Goal: Information Seeking & Learning: Check status

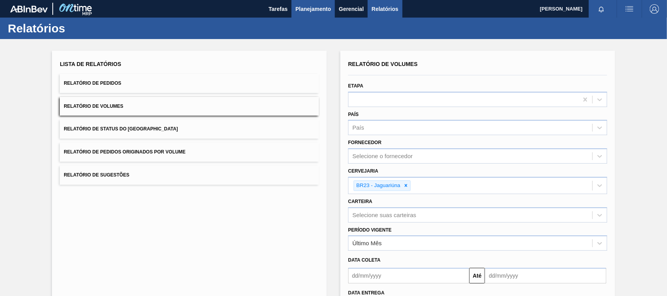
click at [298, 9] on span "Planejamento" at bounding box center [313, 8] width 36 height 9
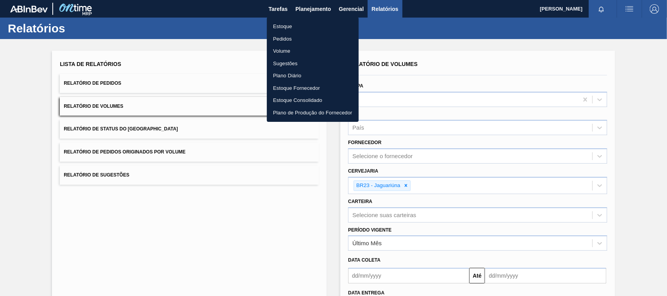
click at [287, 25] on li "Estoque" at bounding box center [313, 26] width 92 height 12
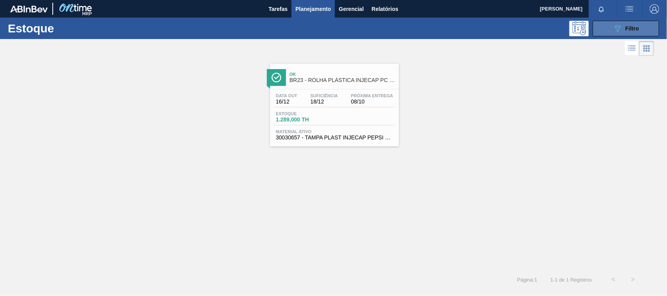
click at [633, 30] on span "Filtro" at bounding box center [632, 28] width 14 height 6
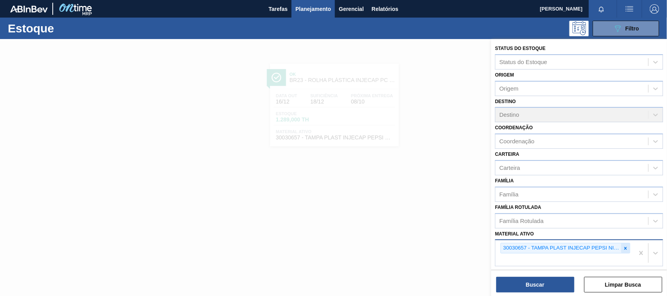
click at [627, 249] on icon at bounding box center [624, 248] width 5 height 5
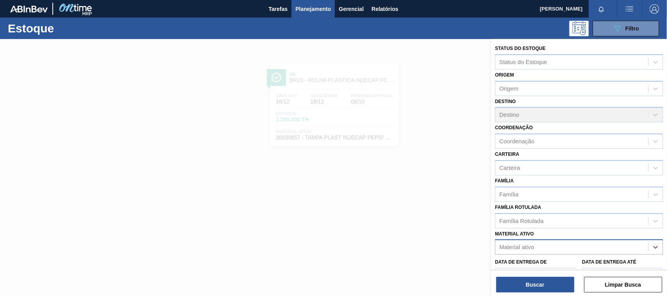
paste ativo "30003806"
type ativo "30003806"
click at [592, 264] on div "30003806 - ROT PLAST 200ML H GCA NIV22" at bounding box center [579, 266] width 168 height 14
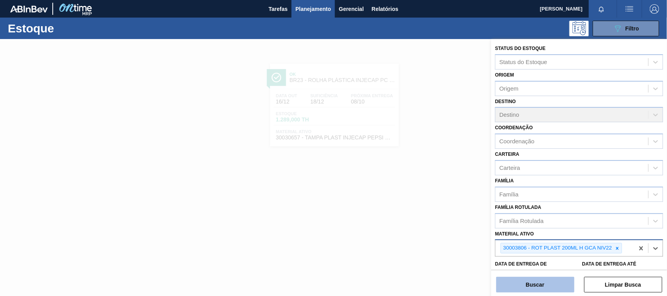
click at [549, 280] on button "Buscar" at bounding box center [535, 285] width 78 height 16
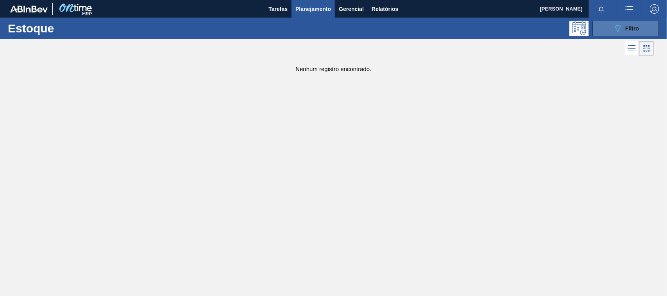
click at [616, 29] on icon "089F7B8B-B2A5-4AFE-B5C0-19BA573D28AC" at bounding box center [617, 28] width 9 height 9
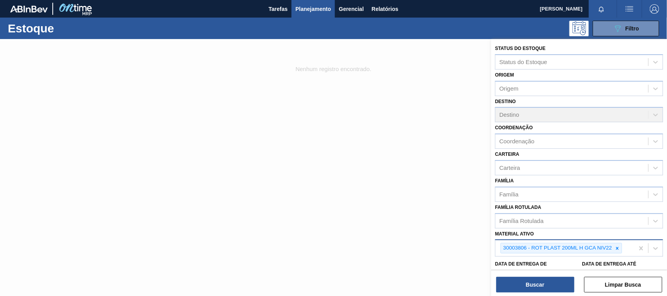
click at [625, 245] on div "30003806 - ROT PLAST 200ML H GCA NIV22" at bounding box center [564, 248] width 139 height 16
paste ativo "30034310"
type ativo "30034310"
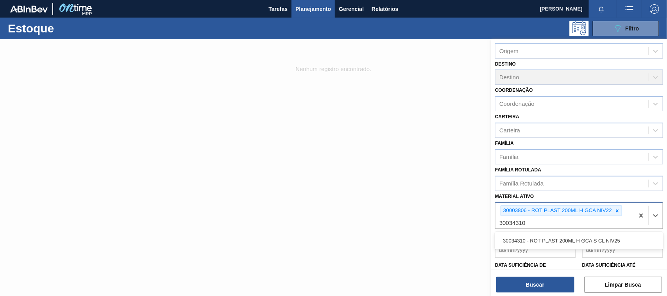
scroll to position [46, 0]
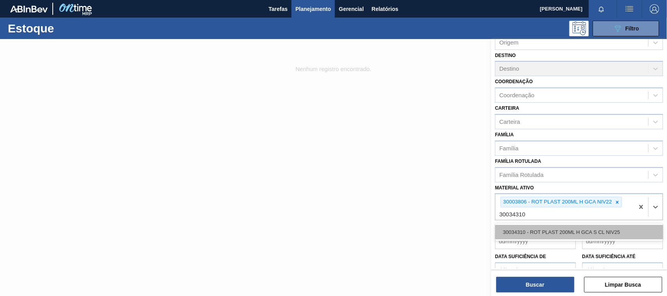
click at [601, 233] on div "30034310 - ROT PLAST 200ML H GCA S CL NIV25" at bounding box center [579, 232] width 168 height 14
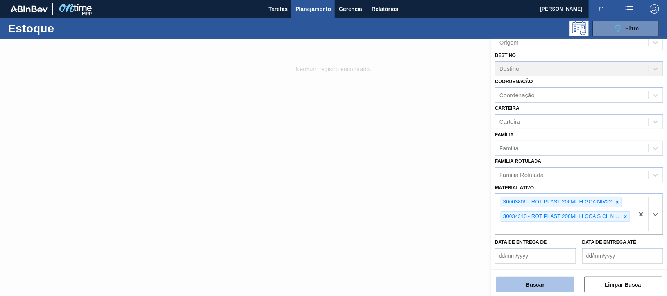
click at [548, 280] on button "Buscar" at bounding box center [535, 285] width 78 height 16
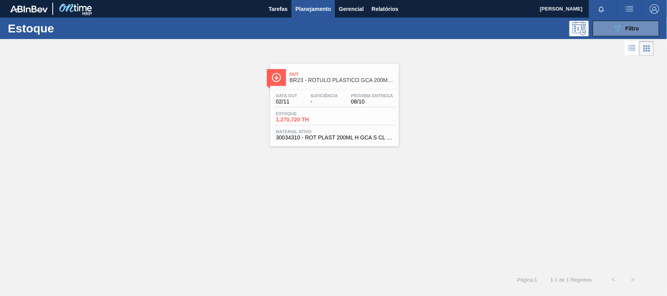
click at [358, 101] on span "08/10" at bounding box center [372, 102] width 42 height 6
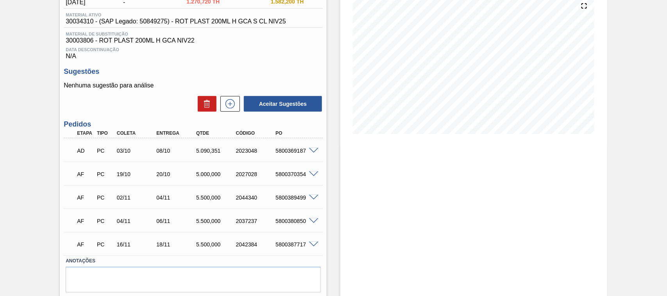
scroll to position [96, 0]
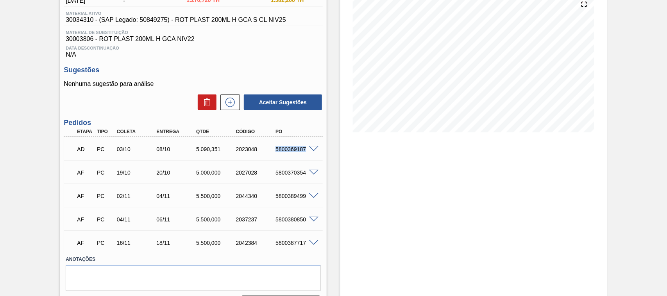
drag, startPoint x: 274, startPoint y: 150, endPoint x: 305, endPoint y: 153, distance: 31.7
click at [305, 152] on div "5800369187" at bounding box center [295, 149] width 44 height 6
copy div "5800369187"
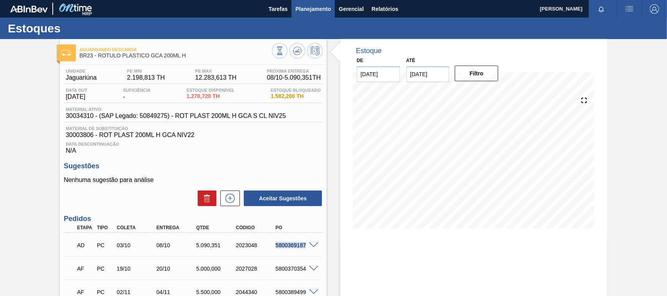
click at [319, 4] on span "Planejamento" at bounding box center [313, 8] width 36 height 9
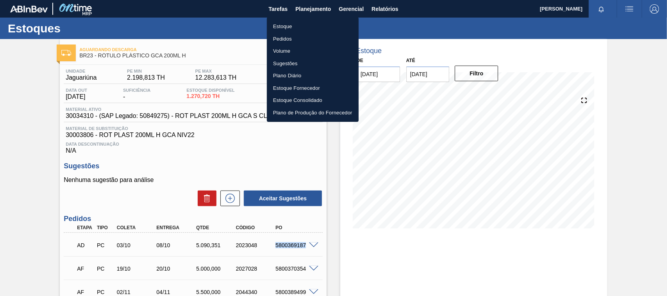
click at [301, 25] on li "Estoque" at bounding box center [313, 26] width 92 height 12
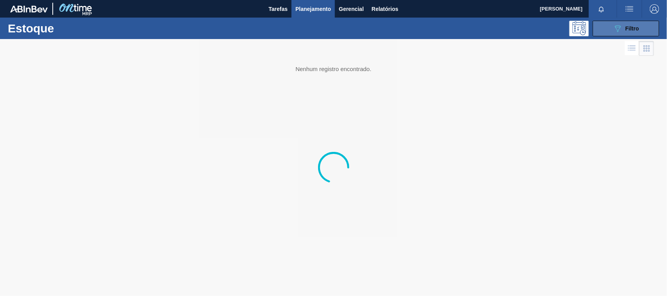
click at [624, 28] on div "089F7B8B-B2A5-4AFE-B5C0-19BA573D28AC Filtro" at bounding box center [626, 28] width 26 height 9
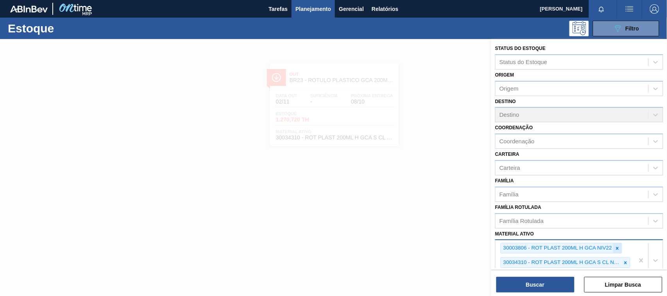
click at [618, 246] on icon at bounding box center [616, 248] width 5 height 5
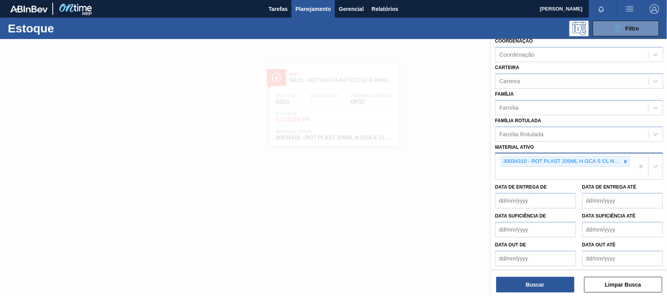
click at [618, 246] on div "Data out até" at bounding box center [622, 252] width 81 height 27
click at [627, 159] on div at bounding box center [625, 162] width 9 height 10
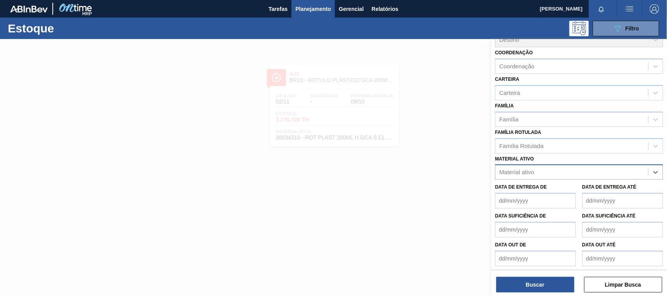
paste ativo "30003516"
type ativo "30003516"
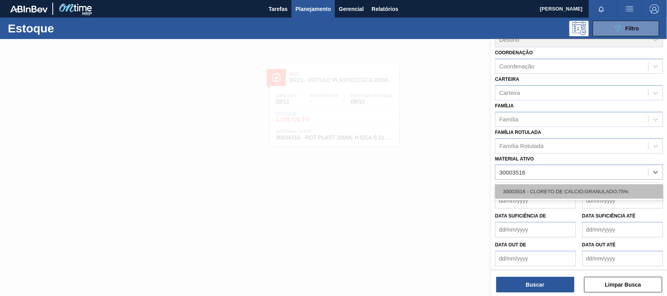
click at [571, 191] on div "30003516 - CLORETO DE CALCIO;GRANULADO;75%" at bounding box center [579, 191] width 168 height 14
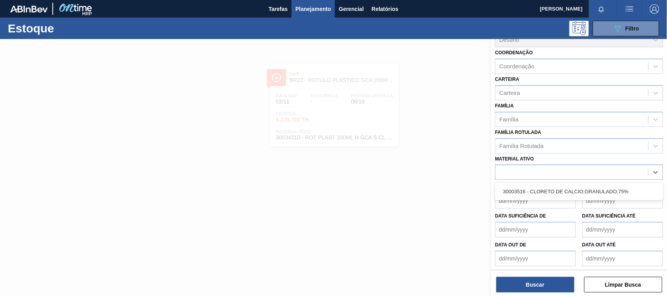
scroll to position [87, 0]
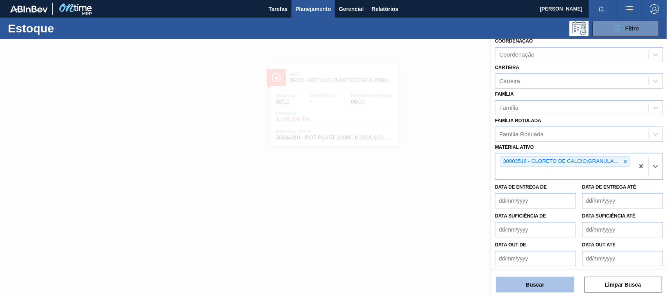
click at [532, 282] on button "Buscar" at bounding box center [535, 285] width 78 height 16
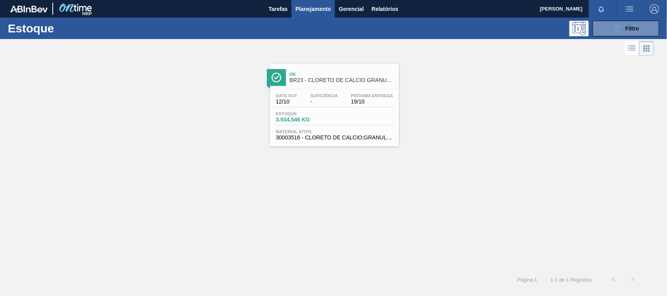
click at [327, 113] on span "Estoque" at bounding box center [303, 113] width 55 height 5
click at [327, 113] on main "Tarefas Planejamento Gerencial Relatórios [PERSON_NAME] POCOBELLO SANTOS Marcar…" at bounding box center [333, 148] width 667 height 296
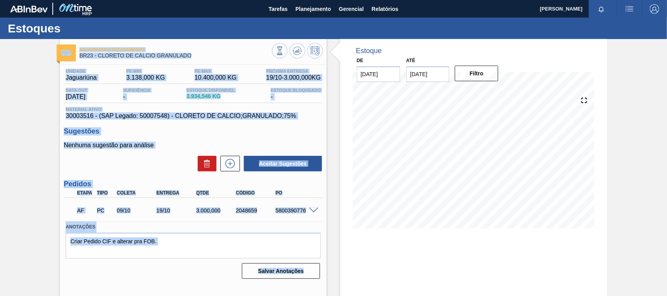
click at [313, 119] on span "30003516 - (SAP Legado: 50007548) - CLORETO DE CALCIO;GRANULADO;75%" at bounding box center [193, 115] width 255 height 7
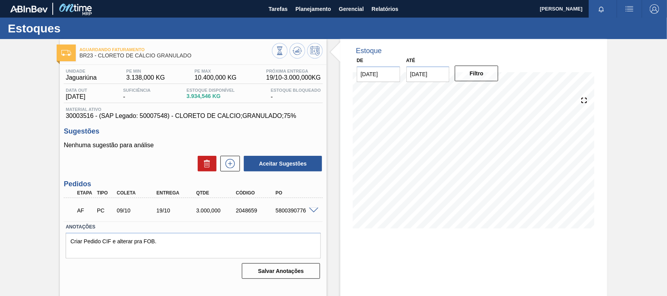
click at [293, 125] on div "Unidade Jaguariúna PE MIN 3.138,000 KG PE MAX 10.400,000 KG Próxima Entrega 19/…" at bounding box center [193, 173] width 267 height 217
click at [314, 6] on span "Planejamento" at bounding box center [313, 8] width 36 height 9
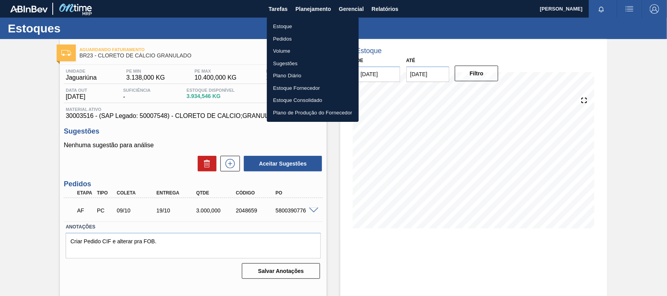
click at [289, 22] on li "Estoque" at bounding box center [313, 26] width 92 height 12
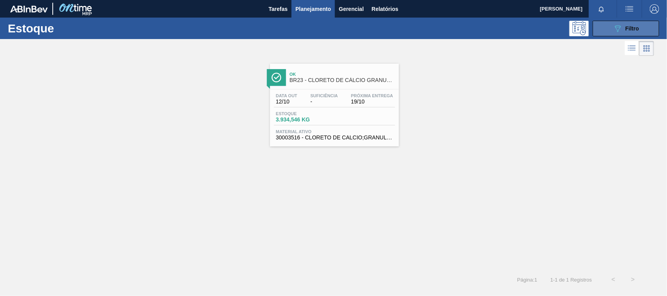
click at [606, 29] on button "089F7B8B-B2A5-4AFE-B5C0-19BA573D28AC Filtro" at bounding box center [625, 29] width 66 height 16
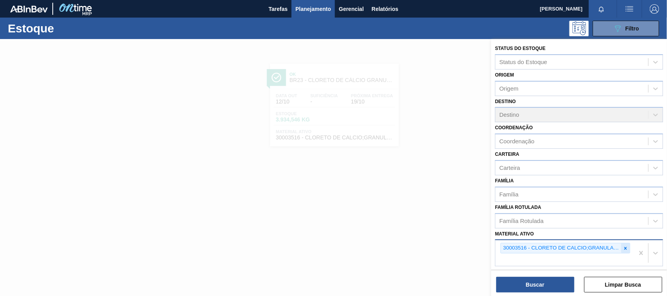
click at [623, 248] on icon at bounding box center [624, 248] width 5 height 5
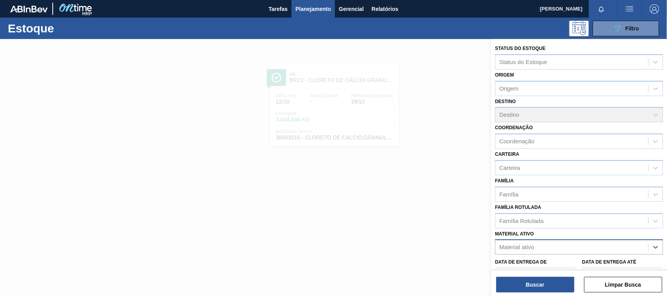
paste ativo "30002293"
type ativo "30002293"
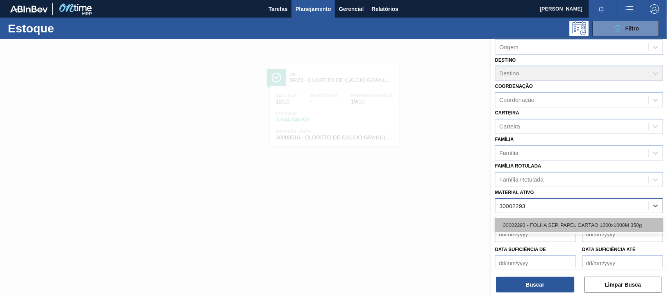
scroll to position [42, 0]
click at [587, 221] on div "30002293 - FOLHA SEP. PAPEL CARTAO 1200x1000M 350g" at bounding box center [579, 224] width 168 height 14
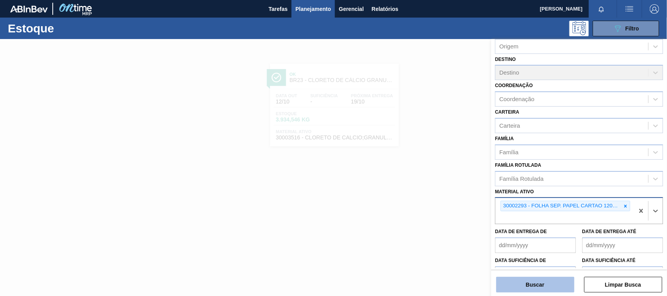
click at [547, 282] on button "Buscar" at bounding box center [535, 285] width 78 height 16
